Goal: Task Accomplishment & Management: Use online tool/utility

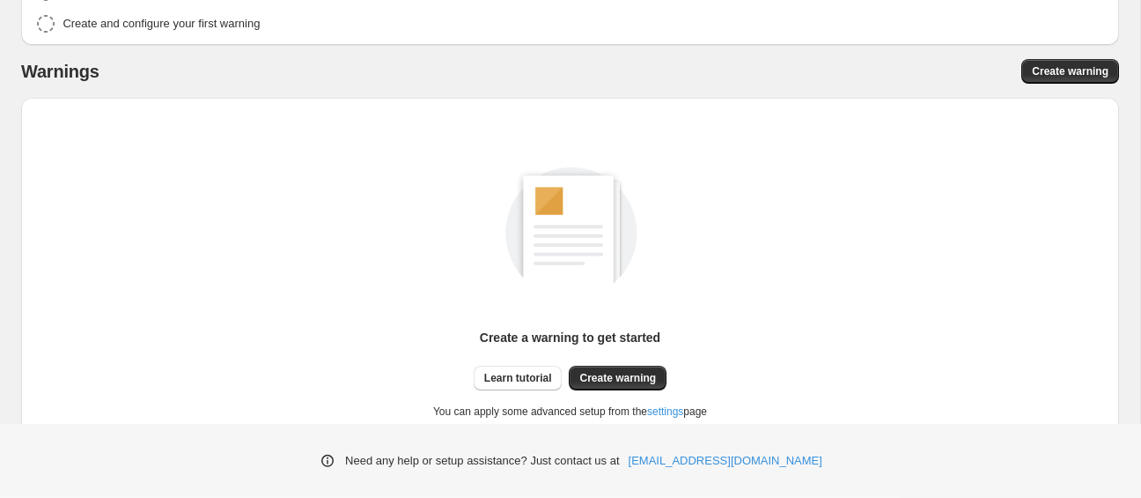
scroll to position [278, 0]
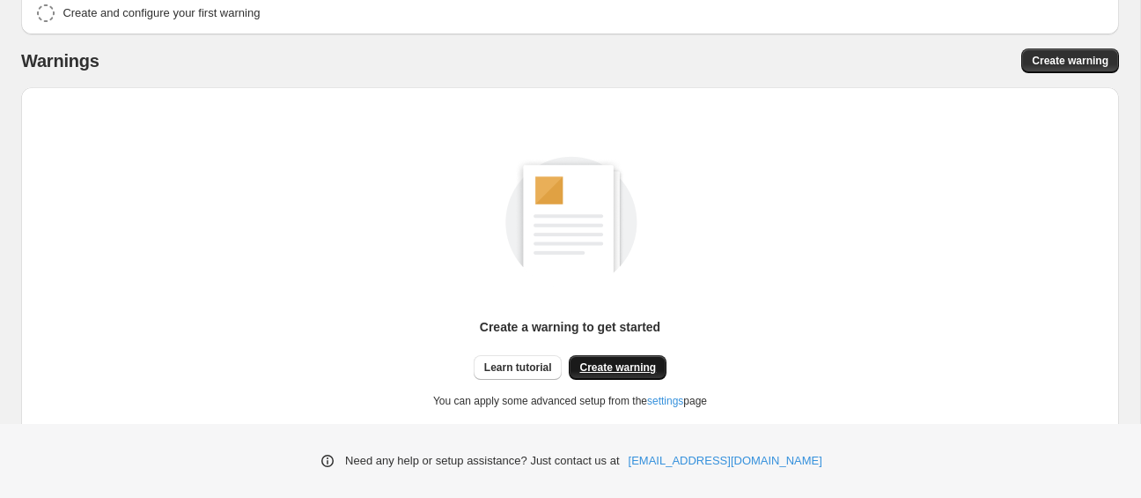
click at [604, 365] on span "Create warning" at bounding box center [617, 367] width 77 height 14
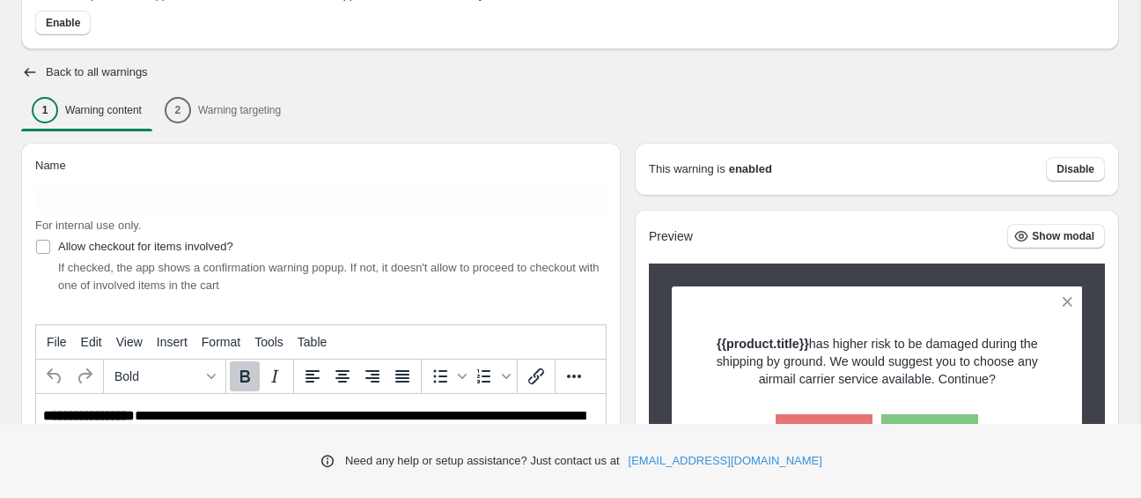
scroll to position [127, 0]
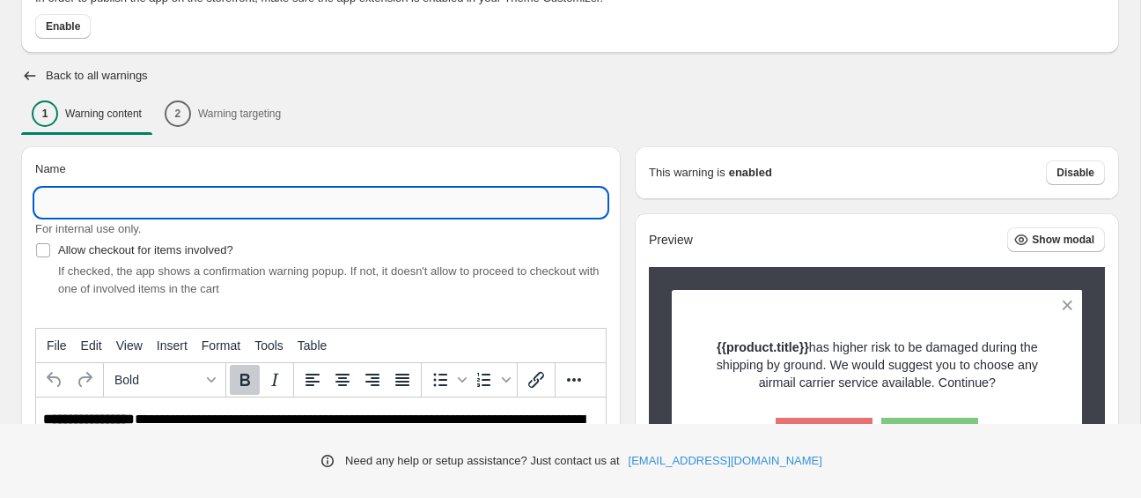
click at [146, 210] on input "Name" at bounding box center [321, 202] width 572 height 28
type input "**********"
click at [608, 119] on div "1 Warning content 2 Warning targeting" at bounding box center [570, 113] width 1098 height 37
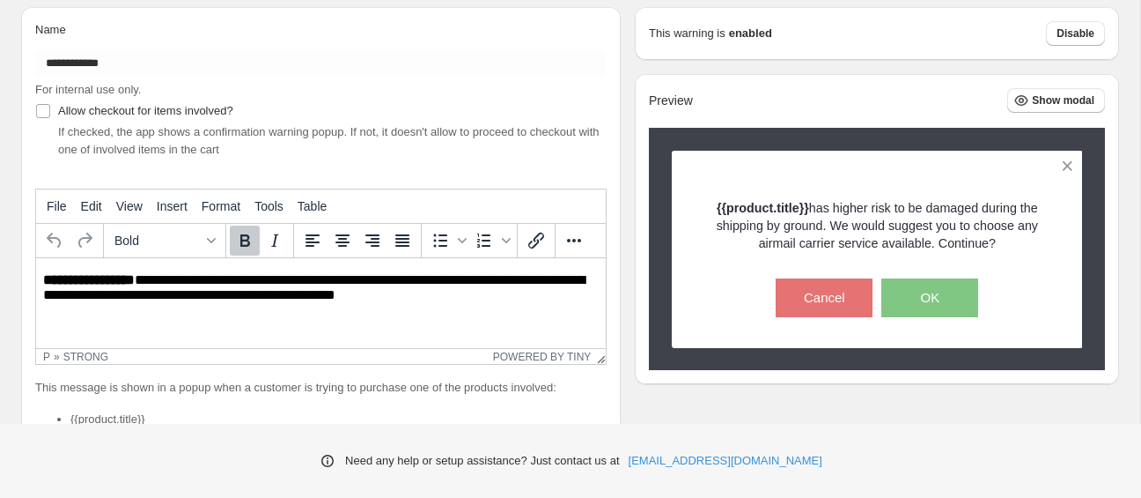
scroll to position [0, 0]
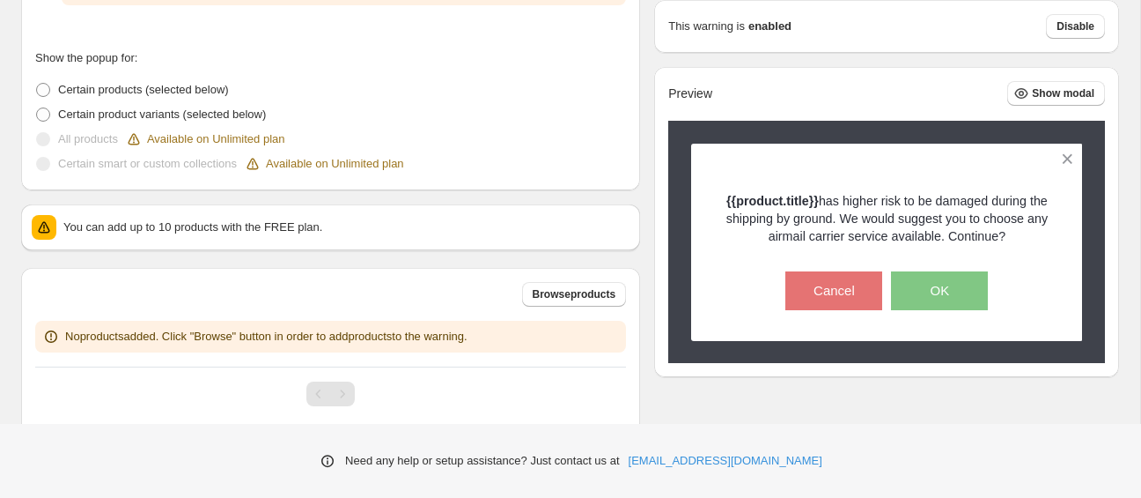
scroll to position [538, 0]
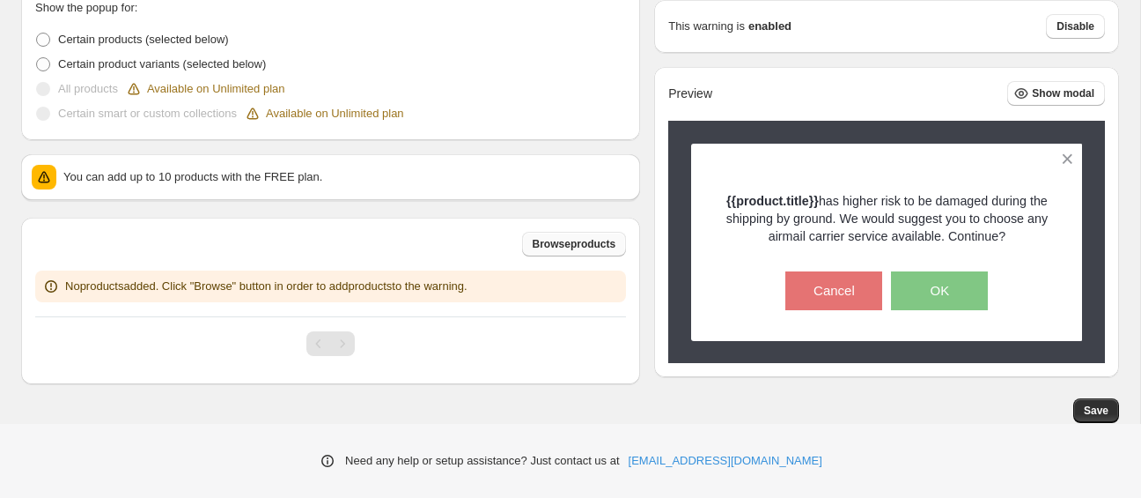
click at [541, 247] on span "Browse products" at bounding box center [575, 244] width 84 height 14
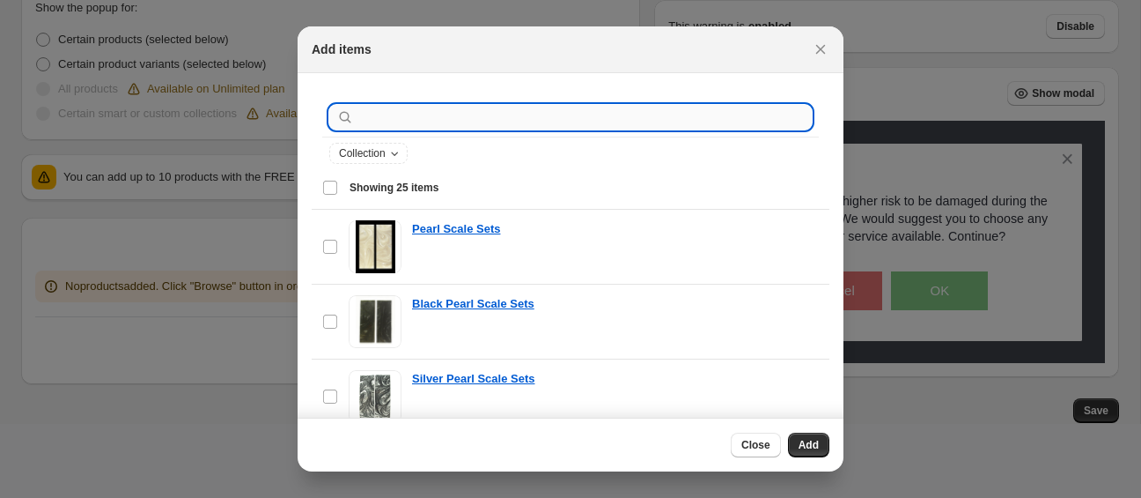
click at [520, 119] on input ":r1u:" at bounding box center [585, 117] width 454 height 25
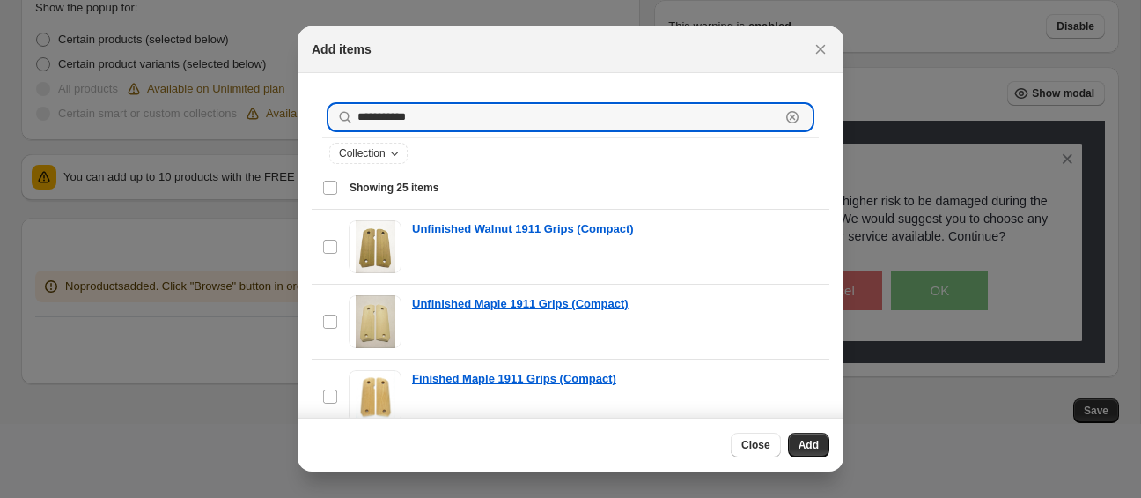
type input "**********"
click at [800, 111] on icon ":r1u:" at bounding box center [793, 117] width 18 height 18
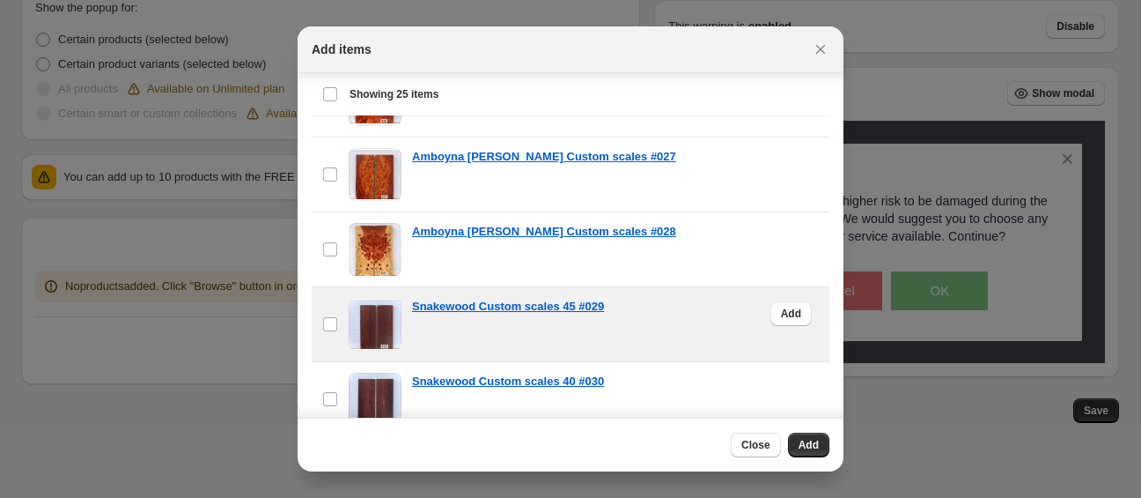
scroll to position [177, 0]
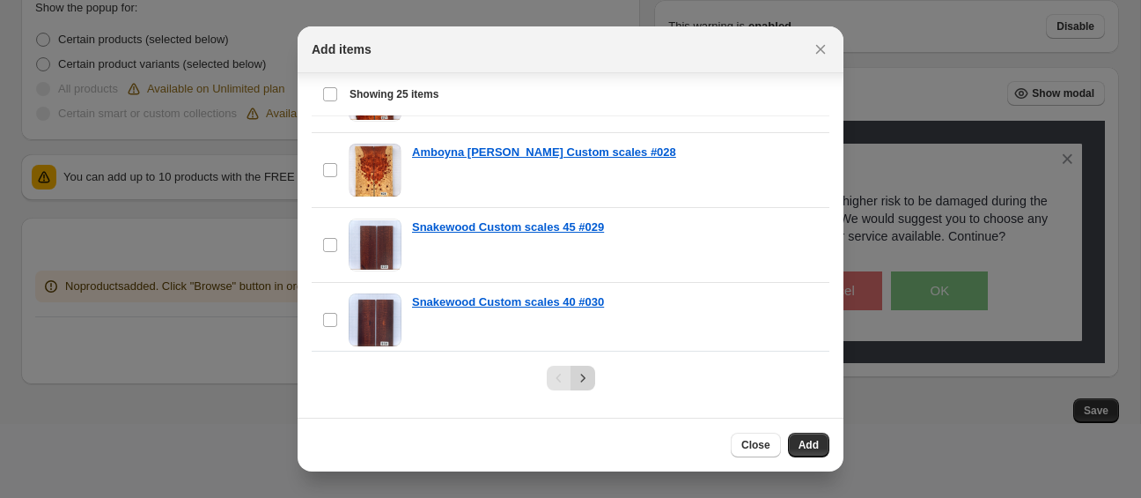
click at [587, 381] on icon "Next" at bounding box center [583, 378] width 18 height 18
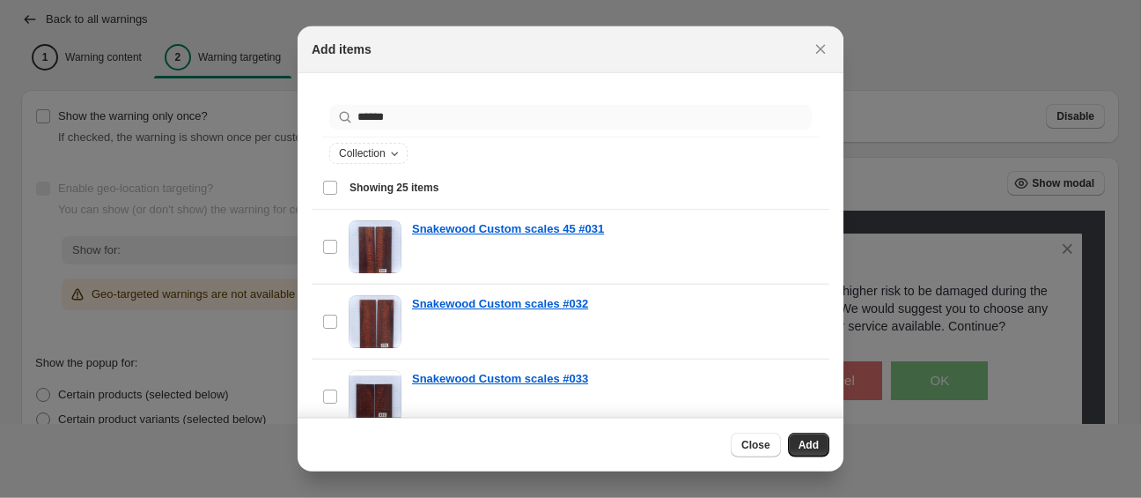
scroll to position [0, 0]
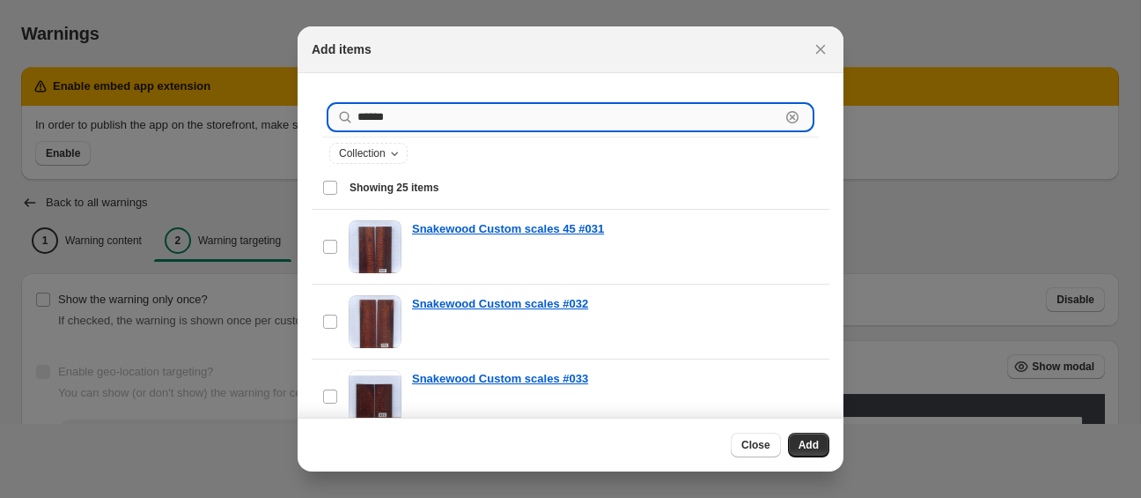
drag, startPoint x: 485, startPoint y: 113, endPoint x: -141, endPoint y: 166, distance: 628.4
click at [358, 129] on input "******" at bounding box center [569, 117] width 423 height 25
paste input "**********"
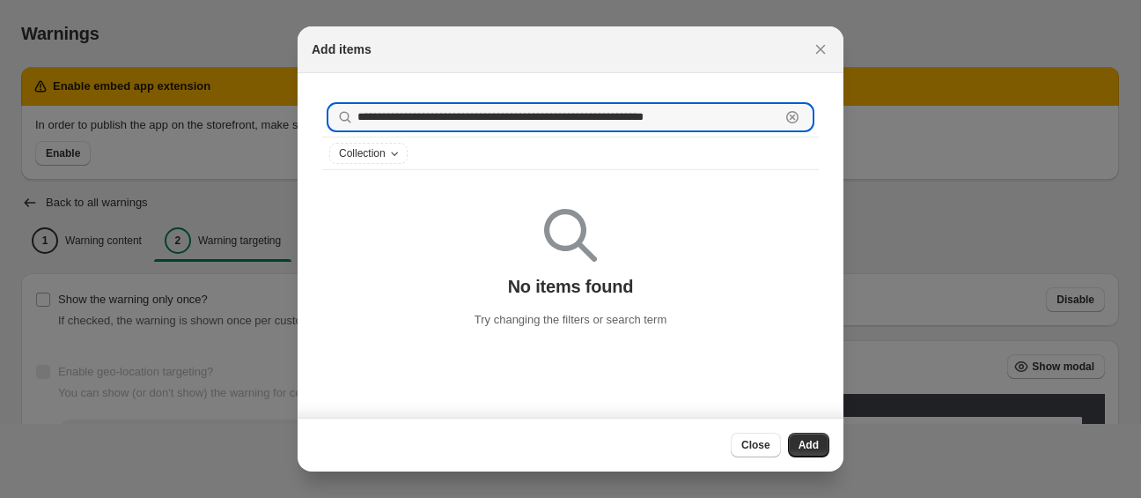
drag, startPoint x: 491, startPoint y: 113, endPoint x: 160, endPoint y: 159, distance: 334.3
click at [358, 129] on input "**********" at bounding box center [569, 117] width 423 height 25
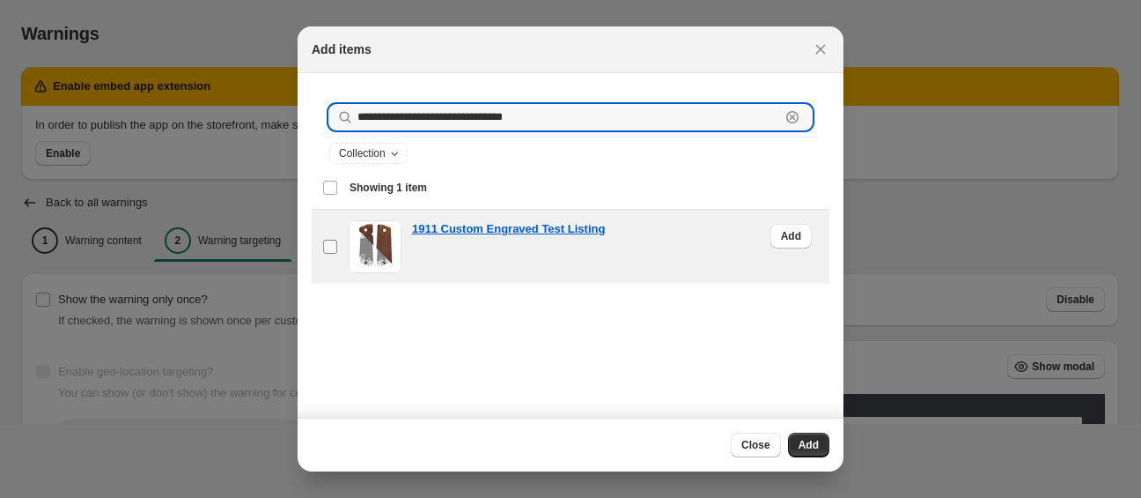
type input "**********"
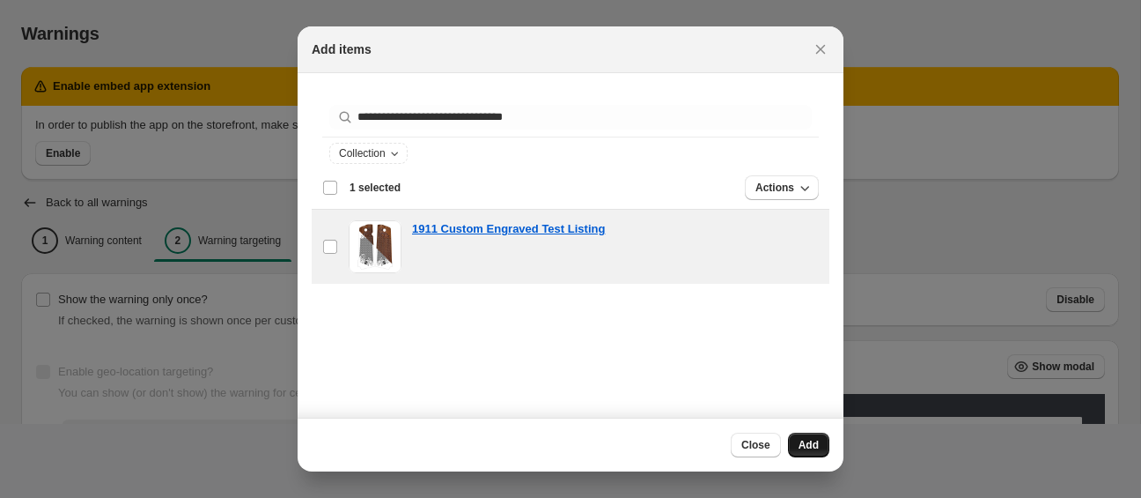
drag, startPoint x: 801, startPoint y: 444, endPoint x: 797, endPoint y: 435, distance: 9.8
click at [802, 444] on span "Add" at bounding box center [809, 445] width 20 height 14
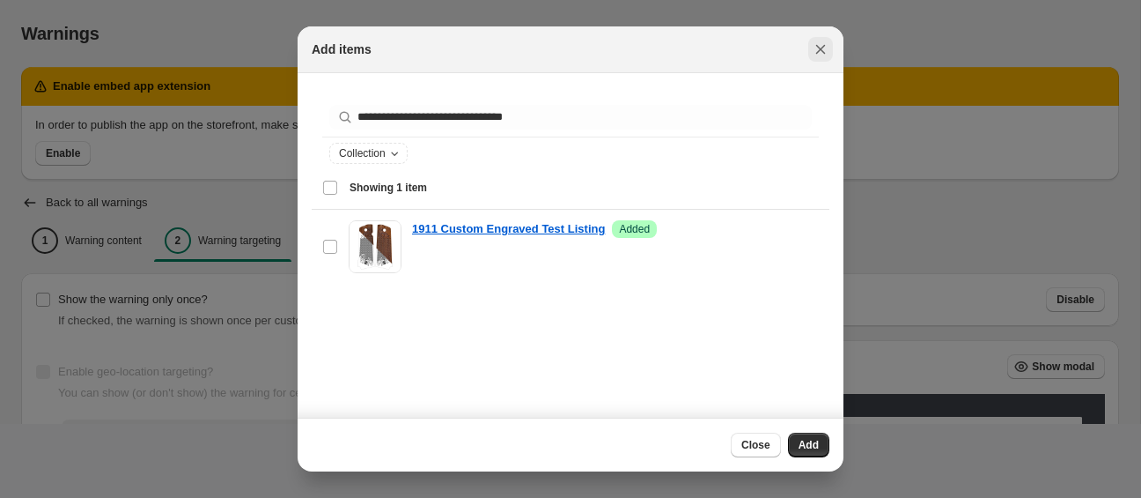
click at [822, 50] on icon "Close" at bounding box center [821, 50] width 10 height 10
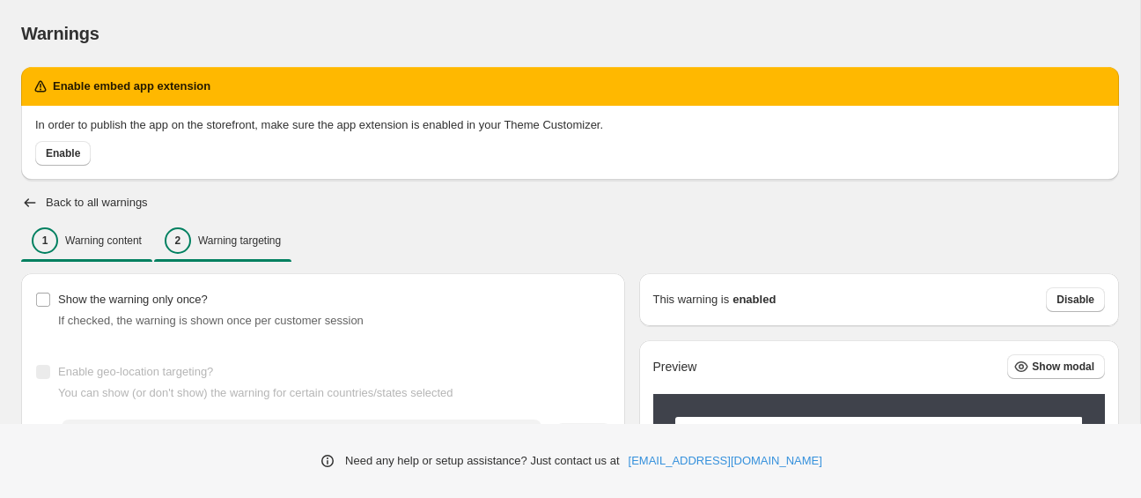
click at [92, 237] on p "Warning content" at bounding box center [103, 240] width 77 height 14
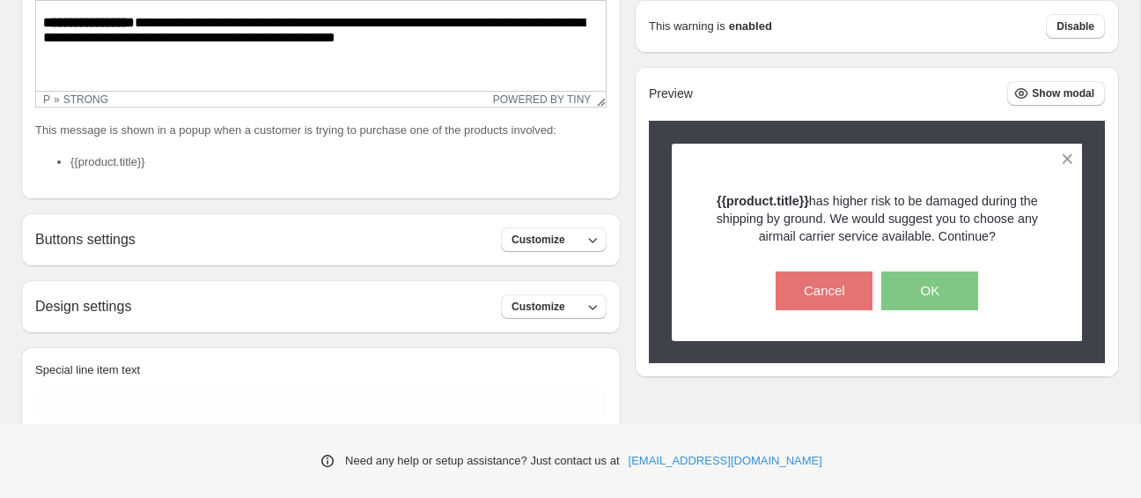
scroll to position [557, 0]
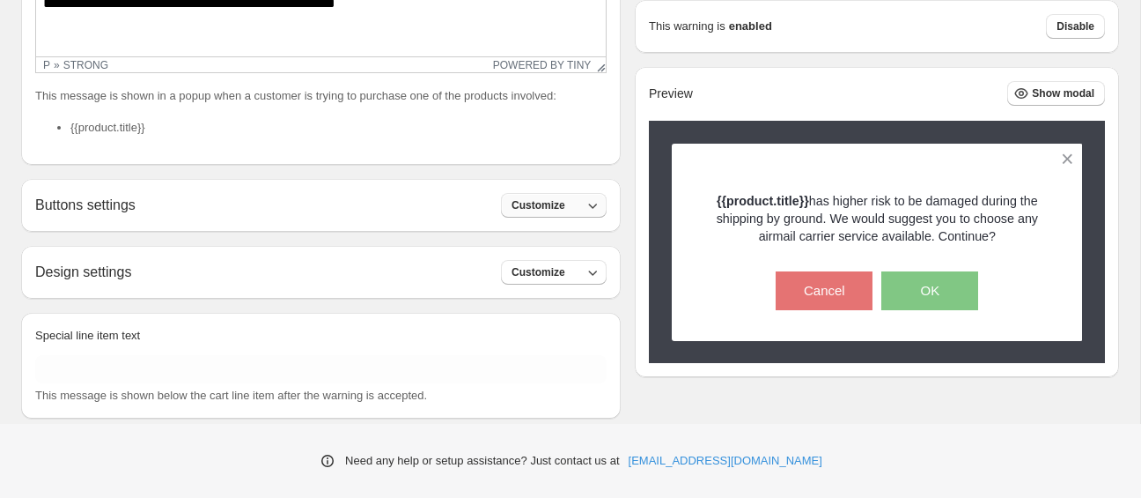
click at [583, 203] on button "Customize" at bounding box center [554, 205] width 106 height 25
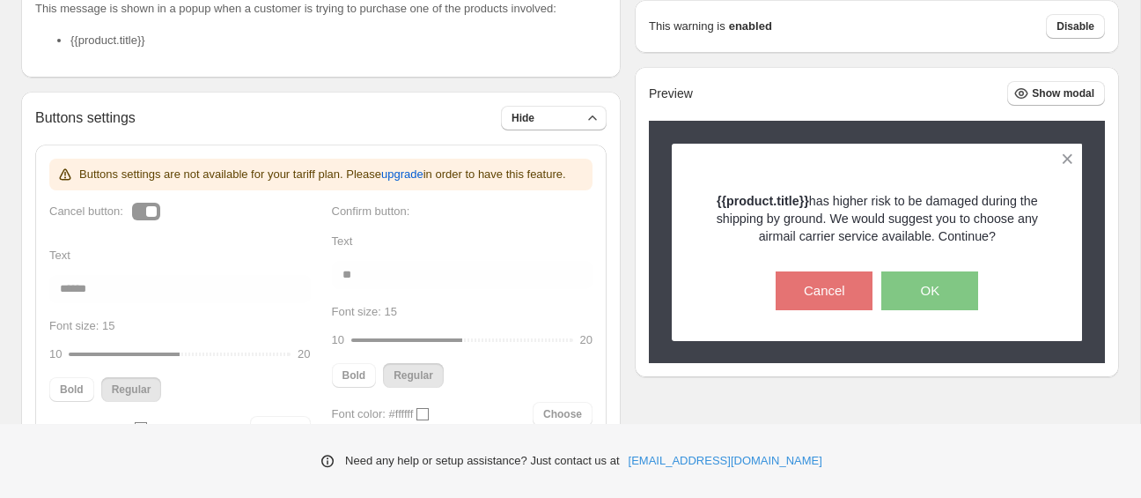
scroll to position [651, 0]
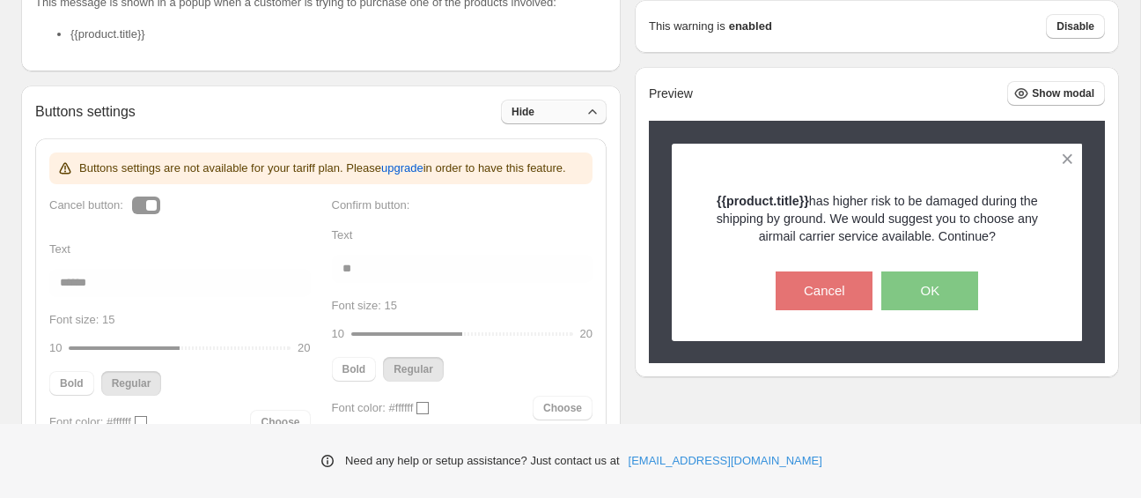
click at [523, 118] on span "Hide" at bounding box center [523, 112] width 23 height 14
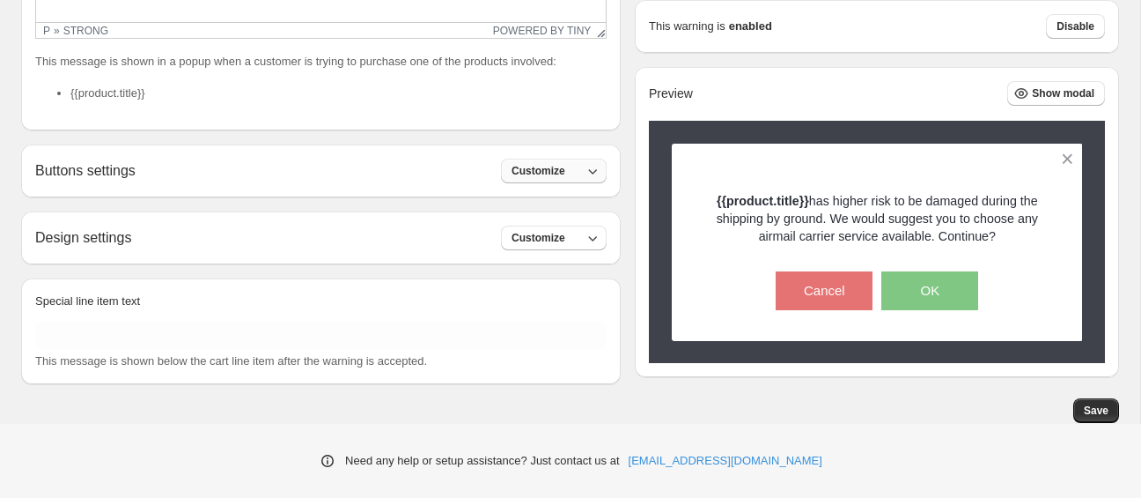
scroll to position [592, 0]
click at [552, 238] on span "Customize" at bounding box center [539, 238] width 54 height 14
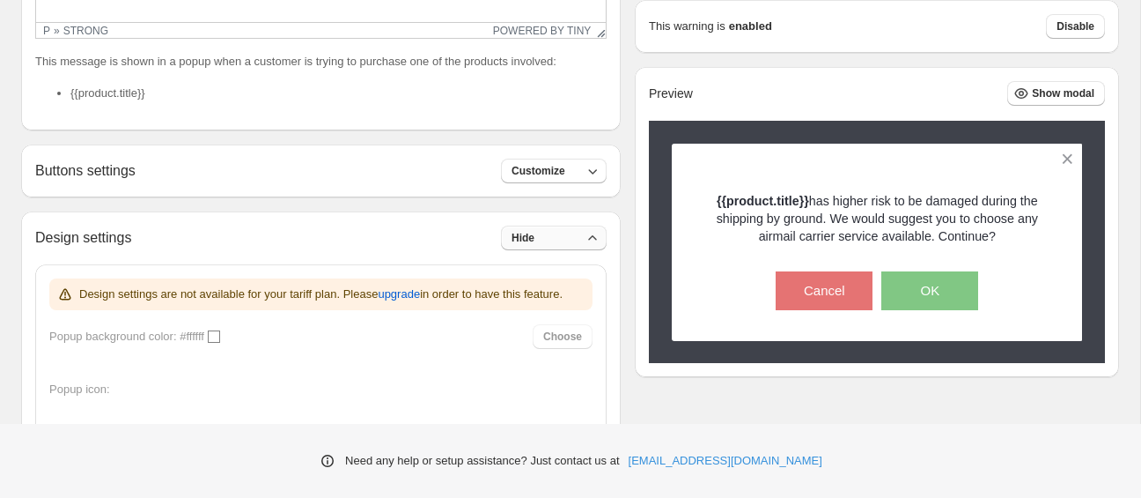
click at [552, 238] on button "Hide" at bounding box center [554, 237] width 106 height 25
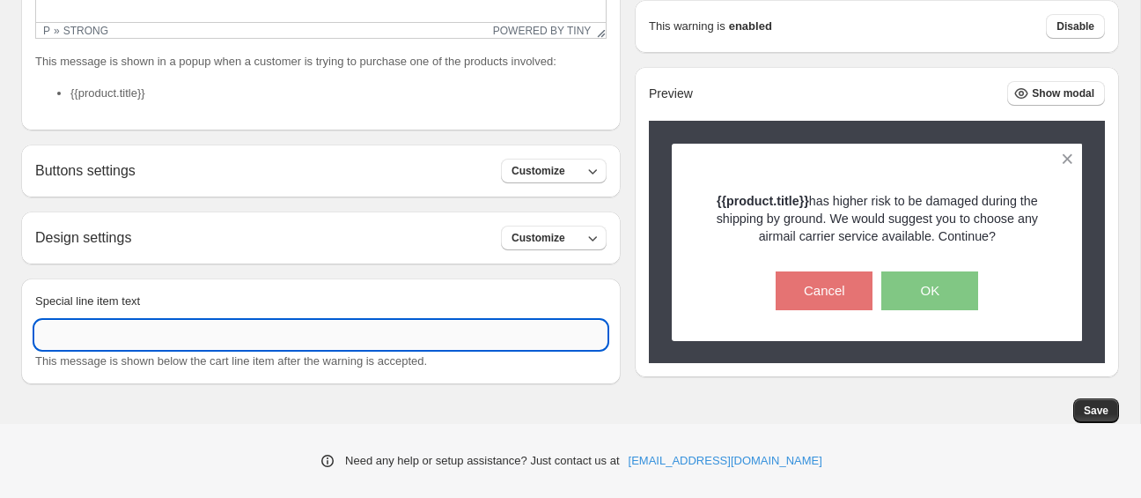
click at [187, 343] on input "Special line item text" at bounding box center [321, 335] width 572 height 28
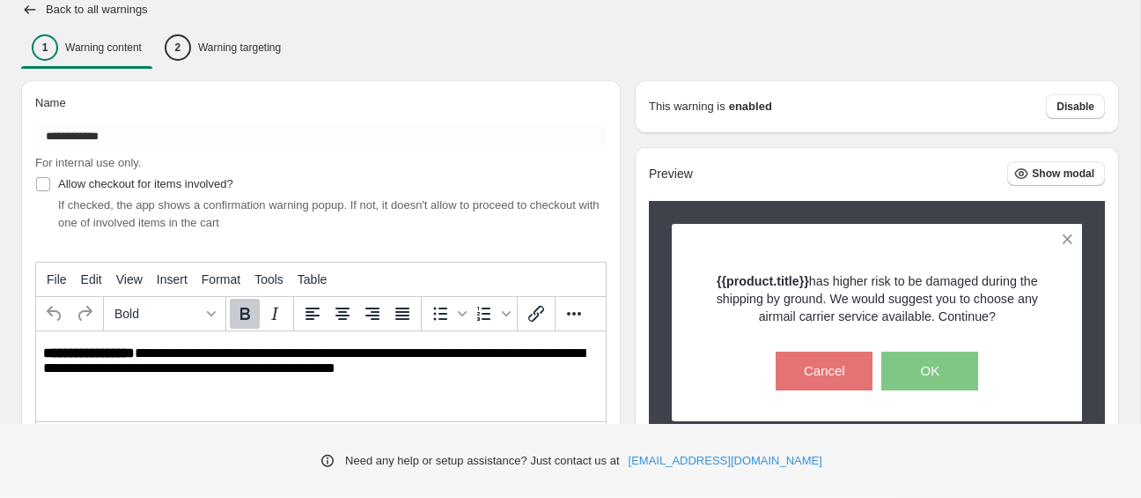
scroll to position [278, 0]
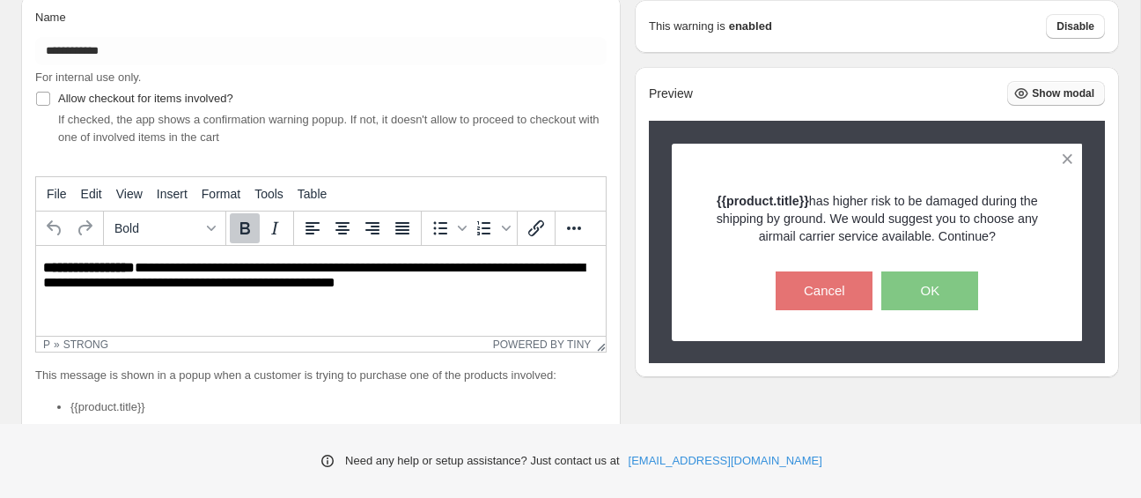
click at [1041, 99] on span "Show modal" at bounding box center [1063, 93] width 63 height 14
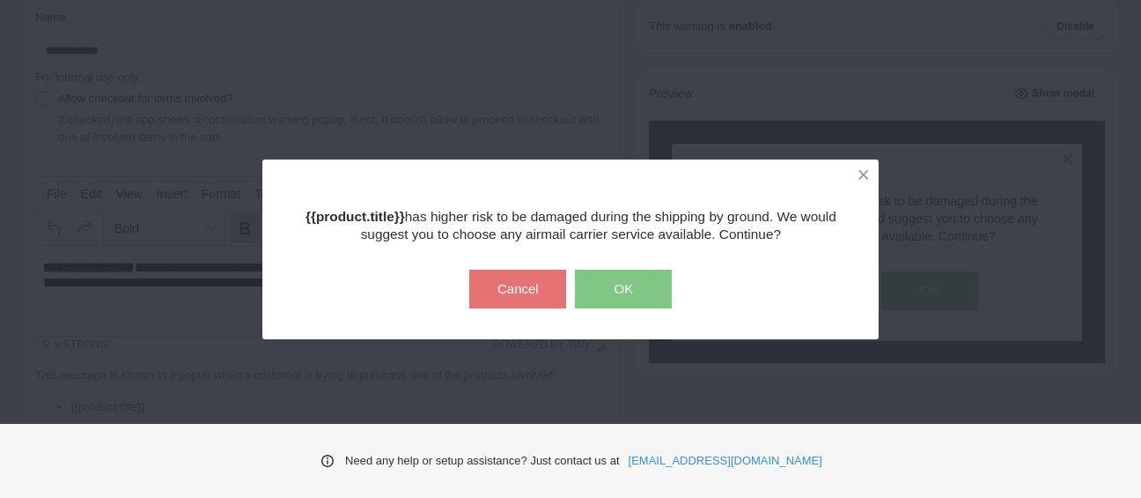
click at [594, 283] on button "OK" at bounding box center [623, 288] width 97 height 39
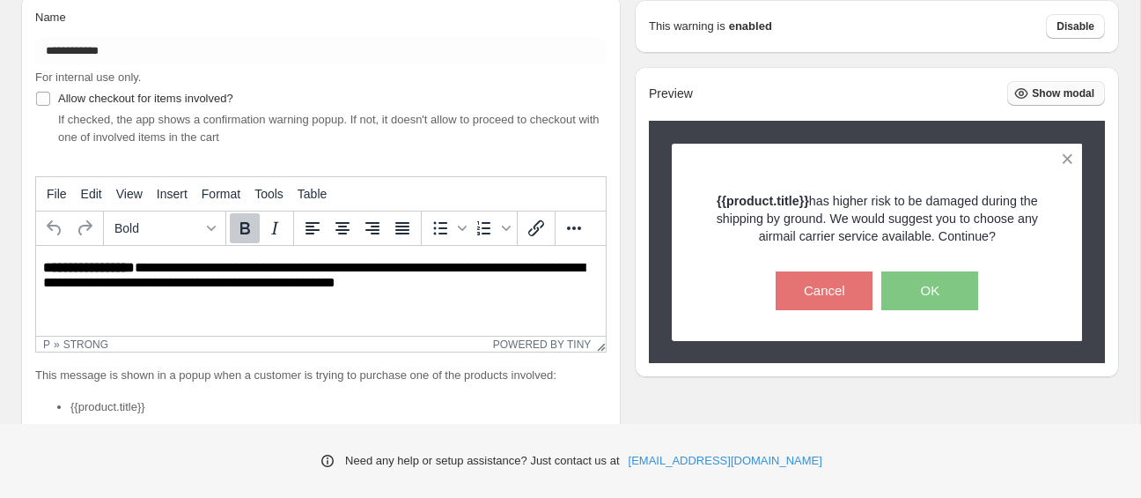
click at [1073, 93] on span "Show modal" at bounding box center [1063, 93] width 63 height 14
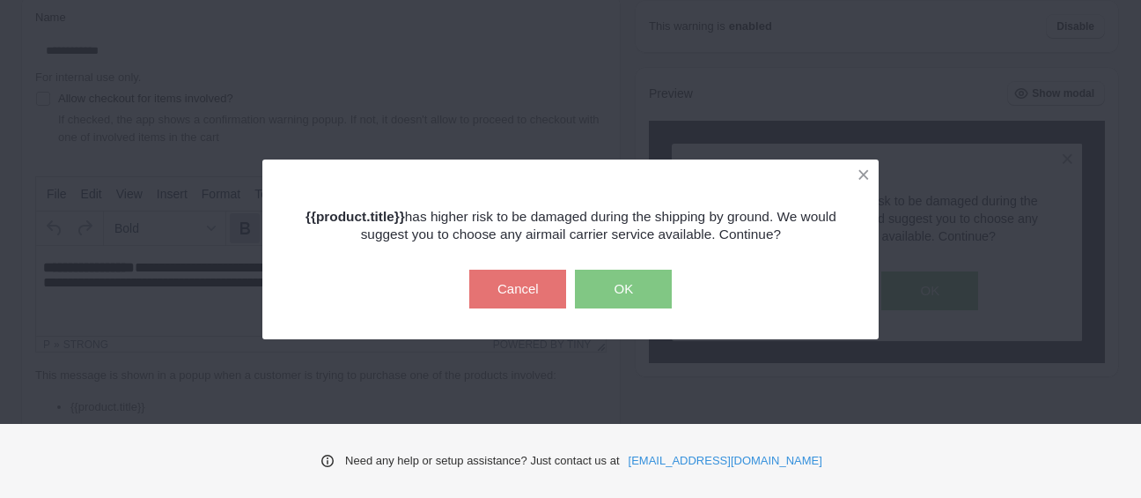
click at [964, 32] on div "{{product.title}} has higher risk to be damaged during the shipping by ground. …" at bounding box center [570, 249] width 1141 height 498
click at [621, 291] on button "OK" at bounding box center [623, 288] width 97 height 39
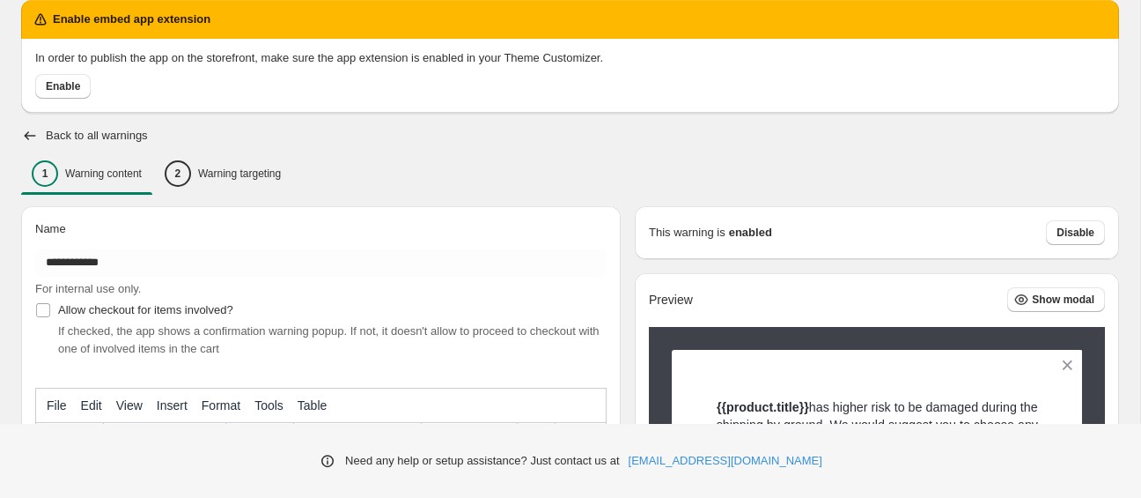
scroll to position [0, 0]
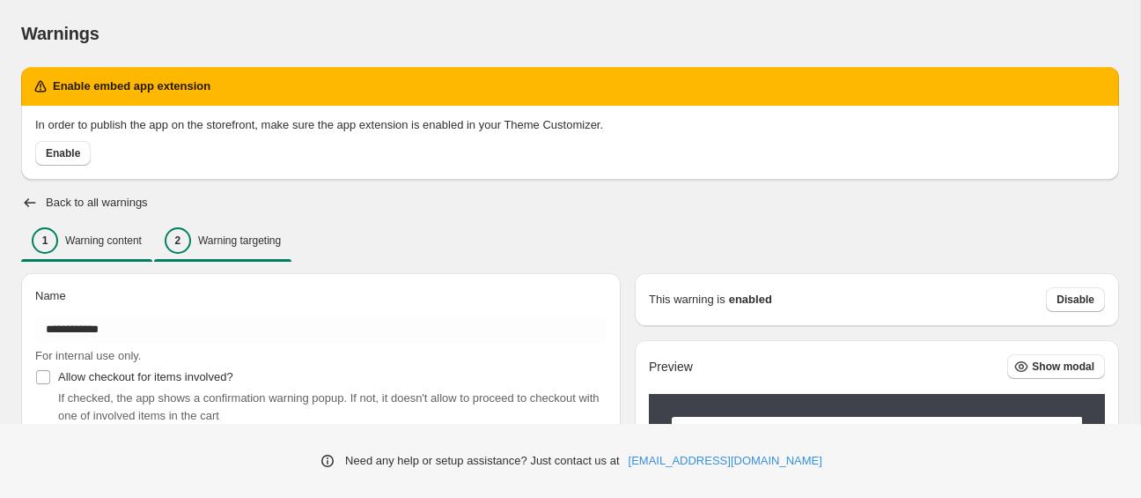
click at [229, 238] on p "Warning targeting" at bounding box center [239, 240] width 83 height 14
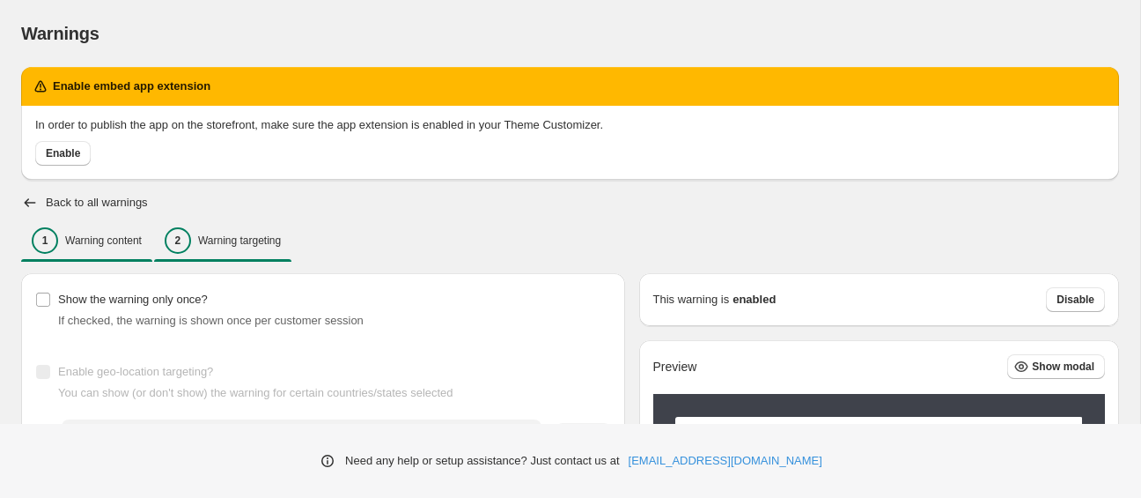
click at [114, 236] on p "Warning content" at bounding box center [103, 240] width 77 height 14
